Goal: Task Accomplishment & Management: Complete application form

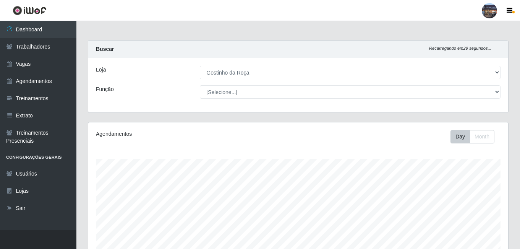
select select "303"
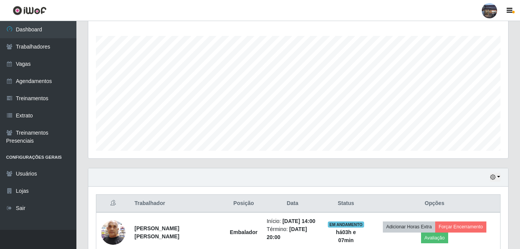
scroll to position [159, 420]
click at [20, 65] on link "Vagas" at bounding box center [38, 63] width 76 height 17
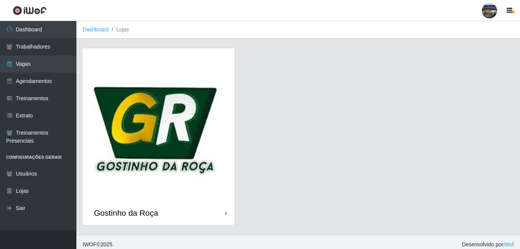
click at [189, 132] on img at bounding box center [159, 124] width 152 height 152
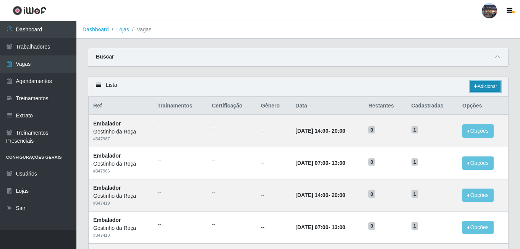
click at [493, 89] on link "Adicionar" at bounding box center [486, 86] width 30 height 11
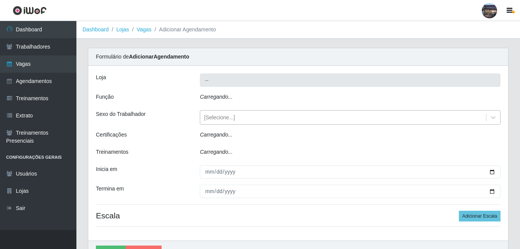
type input "Gostinho da Roça"
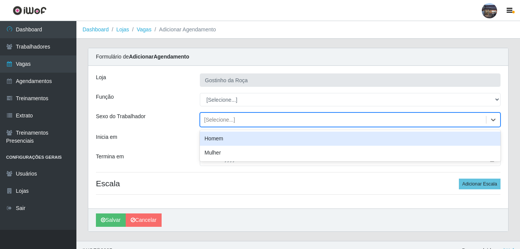
click at [226, 118] on div "[Selecione...]" at bounding box center [219, 120] width 31 height 8
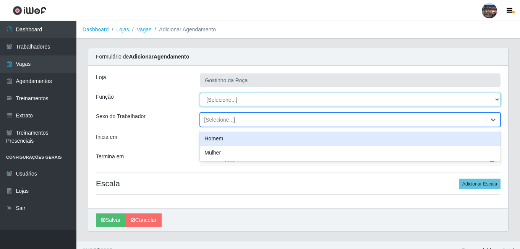
click at [229, 102] on select "[Selecione...] ASG ASG + ASG ++ Embalador Embalador + Embalador ++ Operador de …" at bounding box center [350, 99] width 301 height 13
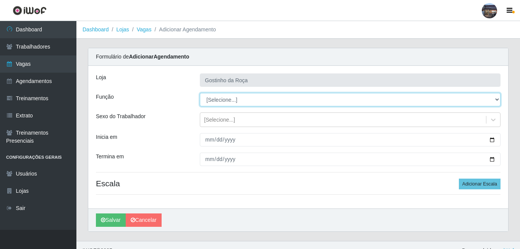
select select "1"
click at [200, 93] on select "[Selecione...] ASG ASG + ASG ++ Embalador Embalador + Embalador ++ Operador de …" at bounding box center [350, 99] width 301 height 13
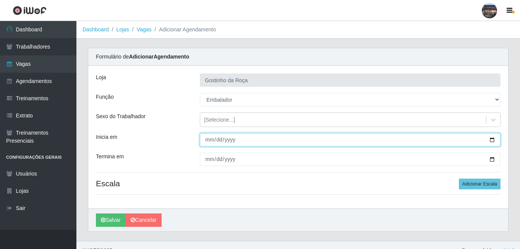
click at [493, 138] on input "Inicia em" at bounding box center [350, 139] width 301 height 13
type input "[DATE]"
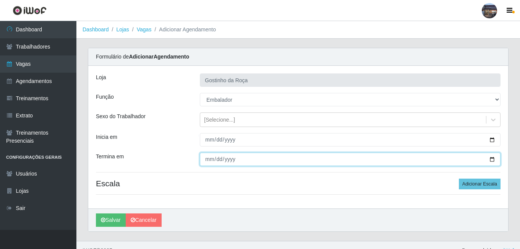
click at [493, 161] on input "Termina em" at bounding box center [350, 159] width 301 height 13
type input "[DATE]"
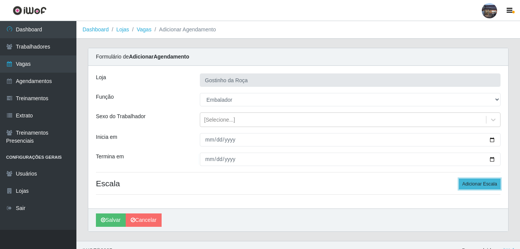
click at [482, 186] on button "Adicionar Escala" at bounding box center [480, 184] width 42 height 11
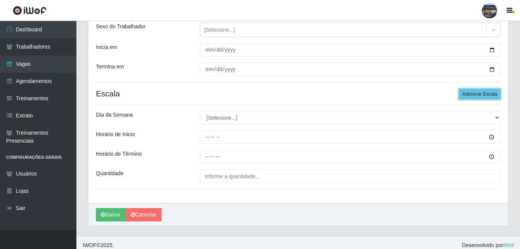
scroll to position [96, 0]
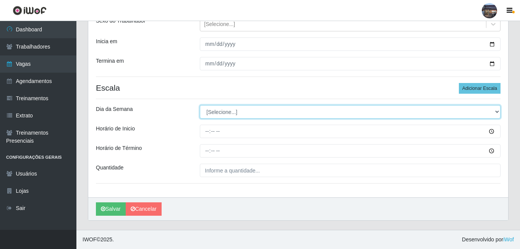
click at [297, 114] on select "[Selecione...] Segunda Terça Quarta Quinta Sexta Sábado Domingo" at bounding box center [350, 111] width 301 height 13
click at [219, 113] on select "[Selecione...] Segunda Terça Quarta Quinta Sexta Sábado Domingo" at bounding box center [350, 111] width 301 height 13
select select "4"
click at [200, 105] on select "[Selecione...] Segunda Terça Quarta Quinta Sexta Sábado Domingo" at bounding box center [350, 111] width 301 height 13
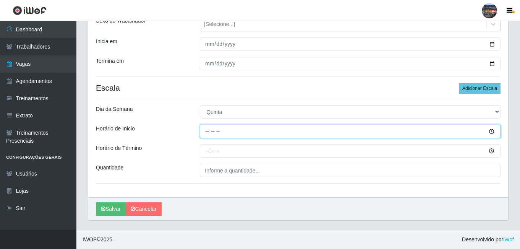
click at [206, 132] on input "Horário de Inicio" at bounding box center [350, 131] width 301 height 13
type input "07:00"
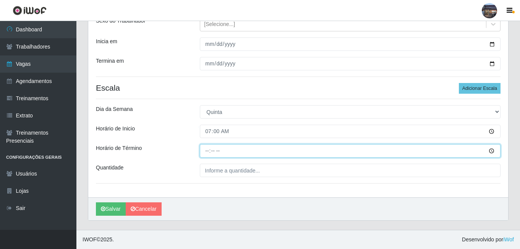
click at [204, 150] on input "Horário de Término" at bounding box center [350, 150] width 301 height 13
type input "13:00"
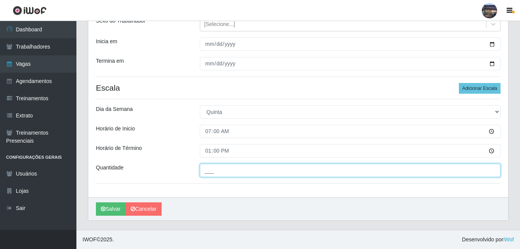
click at [246, 169] on input "___" at bounding box center [350, 170] width 301 height 13
type input "1__"
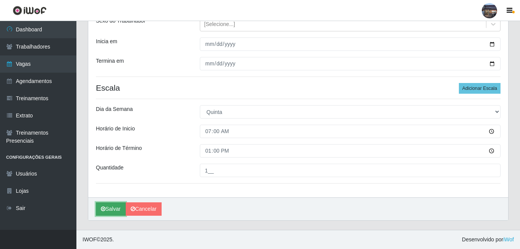
click at [109, 213] on button "Salvar" at bounding box center [111, 208] width 30 height 13
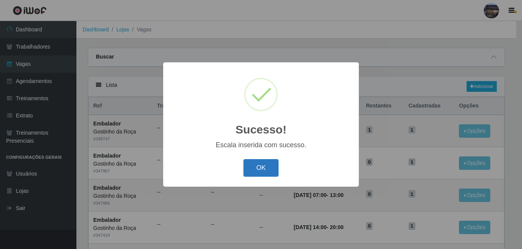
click at [257, 167] on button "OK" at bounding box center [262, 168] width 36 height 18
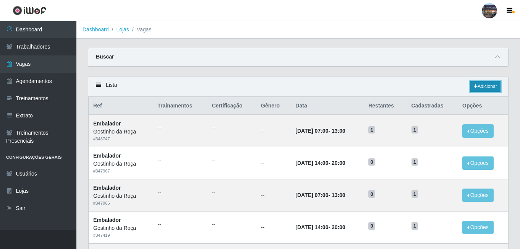
click at [481, 88] on link "Adicionar" at bounding box center [486, 86] width 30 height 11
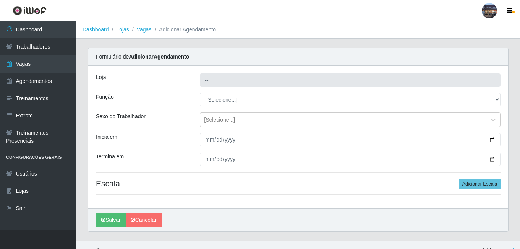
type input "Gostinho da Roça"
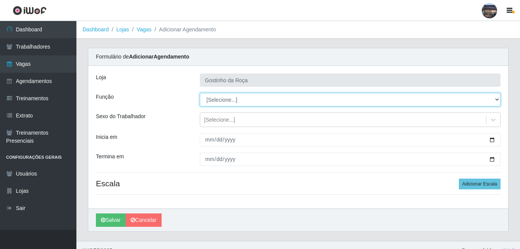
click at [229, 100] on select "[Selecione...] ASG ASG + ASG ++ Embalador Embalador + Embalador ++ Operador de …" at bounding box center [350, 99] width 301 height 13
select select "1"
click at [200, 93] on select "[Selecione...] ASG ASG + ASG ++ Embalador Embalador + Embalador ++ Operador de …" at bounding box center [350, 99] width 301 height 13
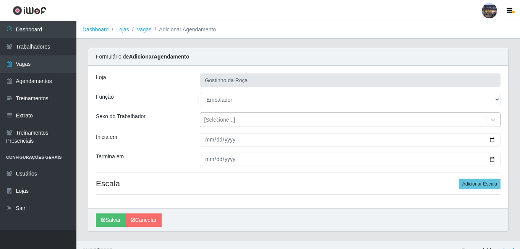
click at [230, 122] on div "[Selecione...]" at bounding box center [219, 120] width 31 height 8
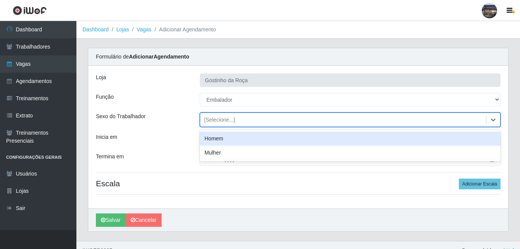
click at [228, 119] on div "[Selecione...]" at bounding box center [219, 120] width 31 height 8
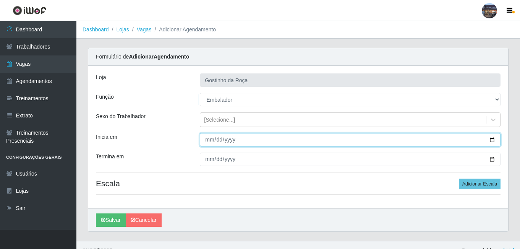
drag, startPoint x: 209, startPoint y: 140, endPoint x: 257, endPoint y: 146, distance: 47.8
click at [212, 141] on input "Inicia em" at bounding box center [350, 139] width 301 height 13
click at [493, 143] on input "Inicia em" at bounding box center [350, 139] width 301 height 13
type input "[DATE]"
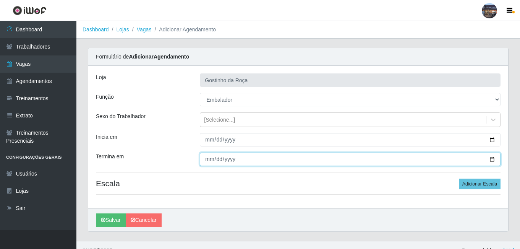
click at [497, 162] on input "Termina em" at bounding box center [350, 159] width 301 height 13
click at [496, 161] on input "Termina em" at bounding box center [350, 159] width 301 height 13
type input "[DATE]"
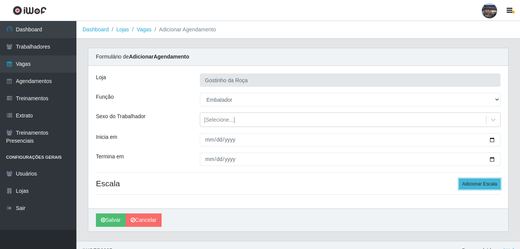
click at [476, 183] on button "Adicionar Escala" at bounding box center [480, 184] width 42 height 11
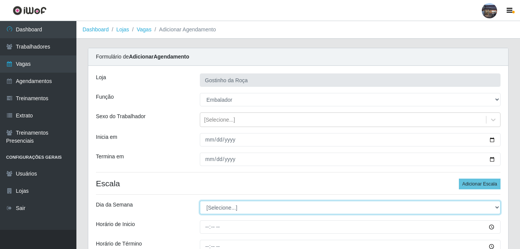
click at [215, 206] on select "[Selecione...] Segunda Terça Quarta Quinta Sexta Sábado Domingo" at bounding box center [350, 207] width 301 height 13
select select "4"
click at [200, 201] on select "[Selecione...] Segunda Terça Quarta Quinta Sexta Sábado Domingo" at bounding box center [350, 207] width 301 height 13
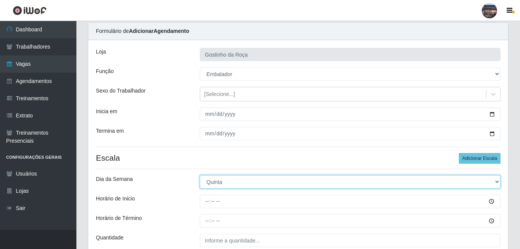
scroll to position [26, 0]
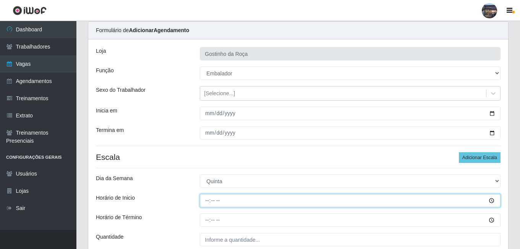
click at [209, 198] on input "Horário de Inicio" at bounding box center [350, 200] width 301 height 13
type input "14:00"
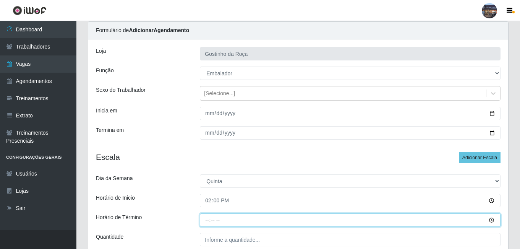
click at [210, 221] on input "Horário de Término" at bounding box center [350, 219] width 301 height 13
type input "20:00"
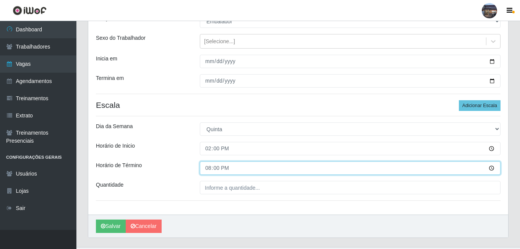
scroll to position [83, 0]
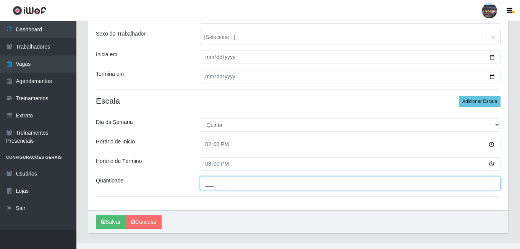
click at [265, 187] on input "___" at bounding box center [350, 183] width 301 height 13
type input "1__"
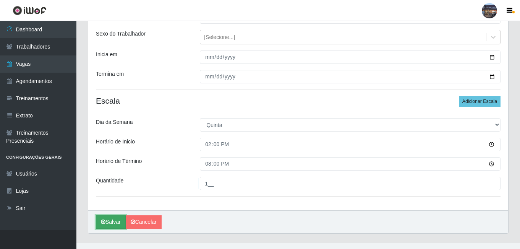
click at [110, 228] on button "Salvar" at bounding box center [111, 221] width 30 height 13
click at [112, 218] on body "Perfil Alterar Senha Sair Dashboard Trabalhadores Vagas Agendamentos Treinament…" at bounding box center [260, 89] width 520 height 345
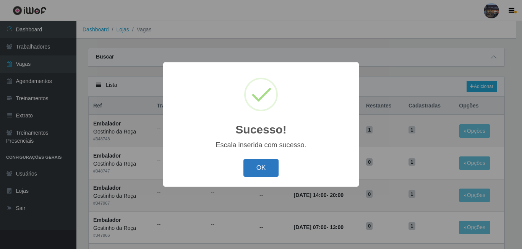
click at [257, 171] on button "OK" at bounding box center [262, 168] width 36 height 18
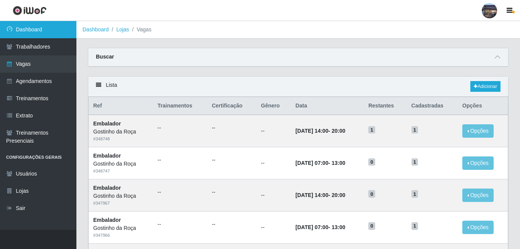
click at [23, 31] on link "Dashboard" at bounding box center [38, 29] width 76 height 17
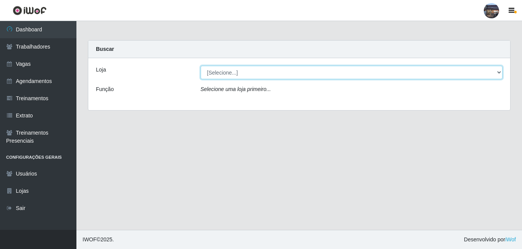
click at [228, 75] on select "[Selecione...] Gostinho da Roça" at bounding box center [352, 72] width 302 height 13
select select "303"
click at [201, 66] on select "[Selecione...] Gostinho da Roça" at bounding box center [352, 72] width 302 height 13
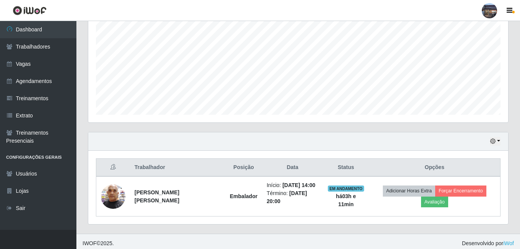
scroll to position [163, 0]
